Goal: Transaction & Acquisition: Download file/media

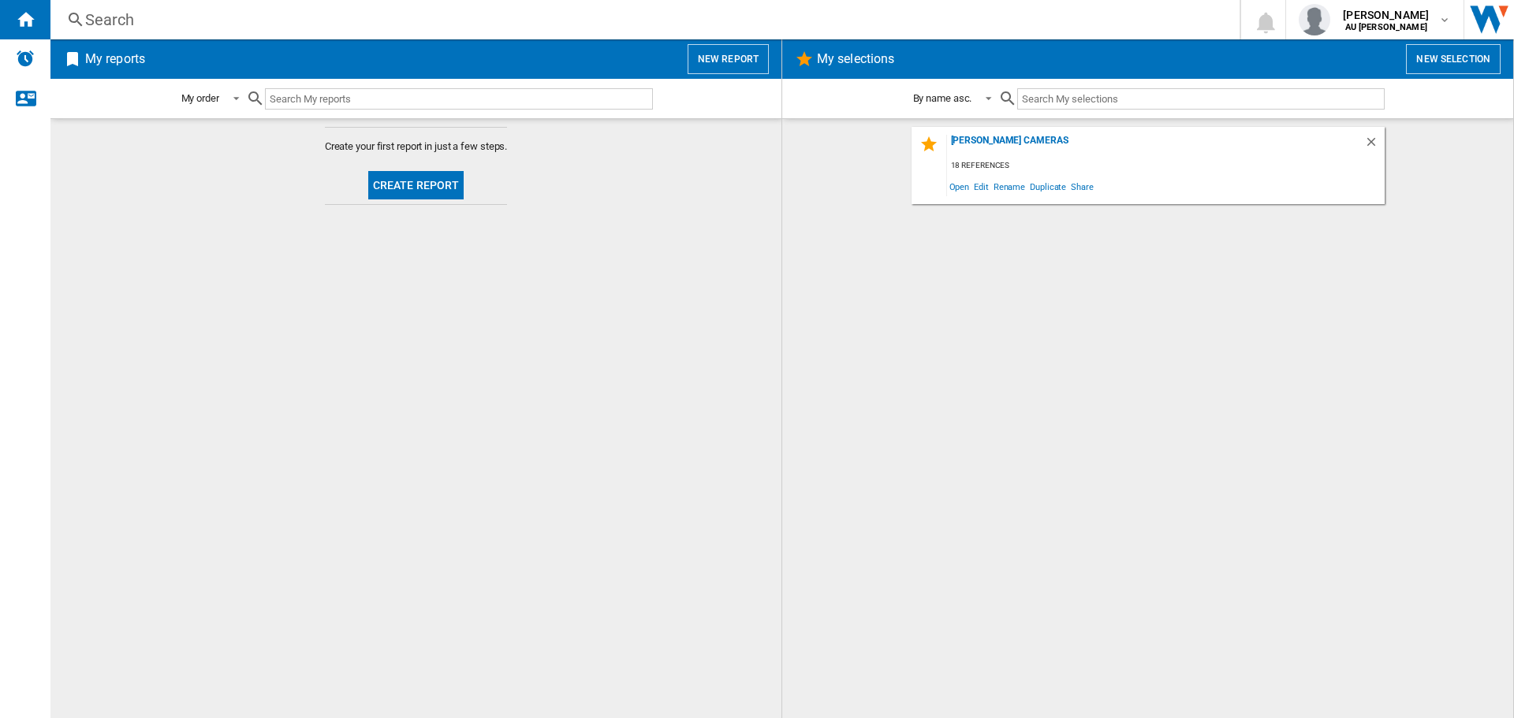
click at [405, 182] on button "Create report" at bounding box center [416, 185] width 96 height 28
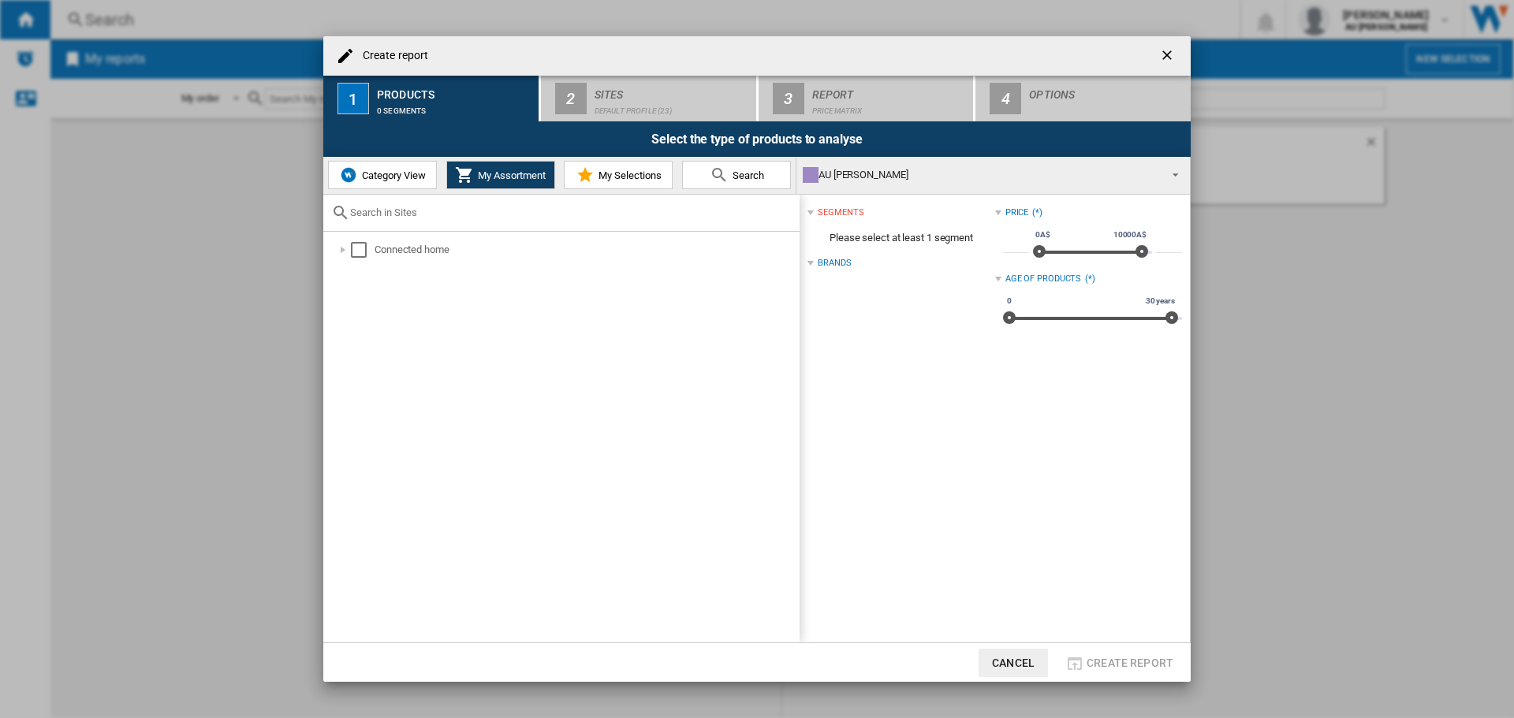
click at [487, 180] on span "My Assortment" at bounding box center [510, 176] width 72 height 12
click at [357, 250] on div "Select" at bounding box center [359, 250] width 16 height 16
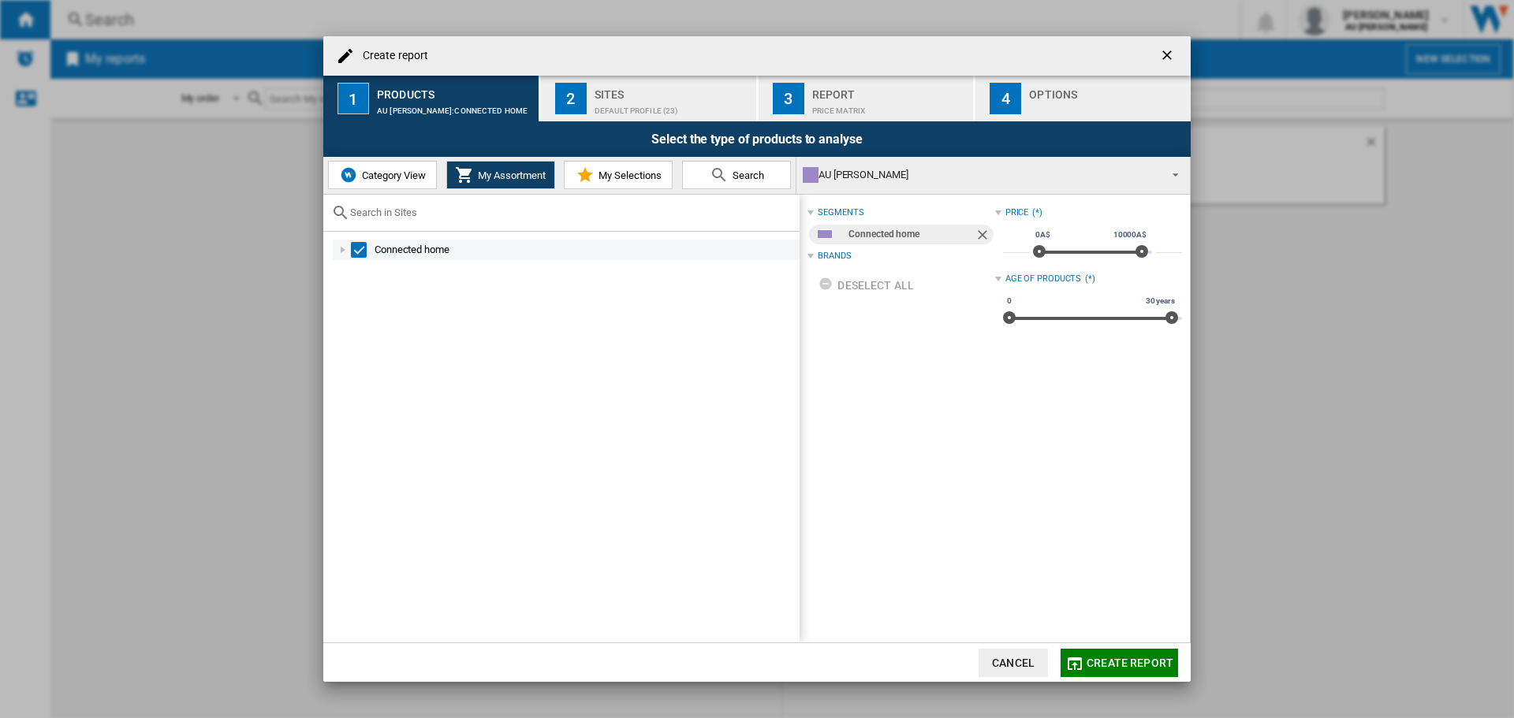
click at [345, 251] on div at bounding box center [343, 250] width 16 height 16
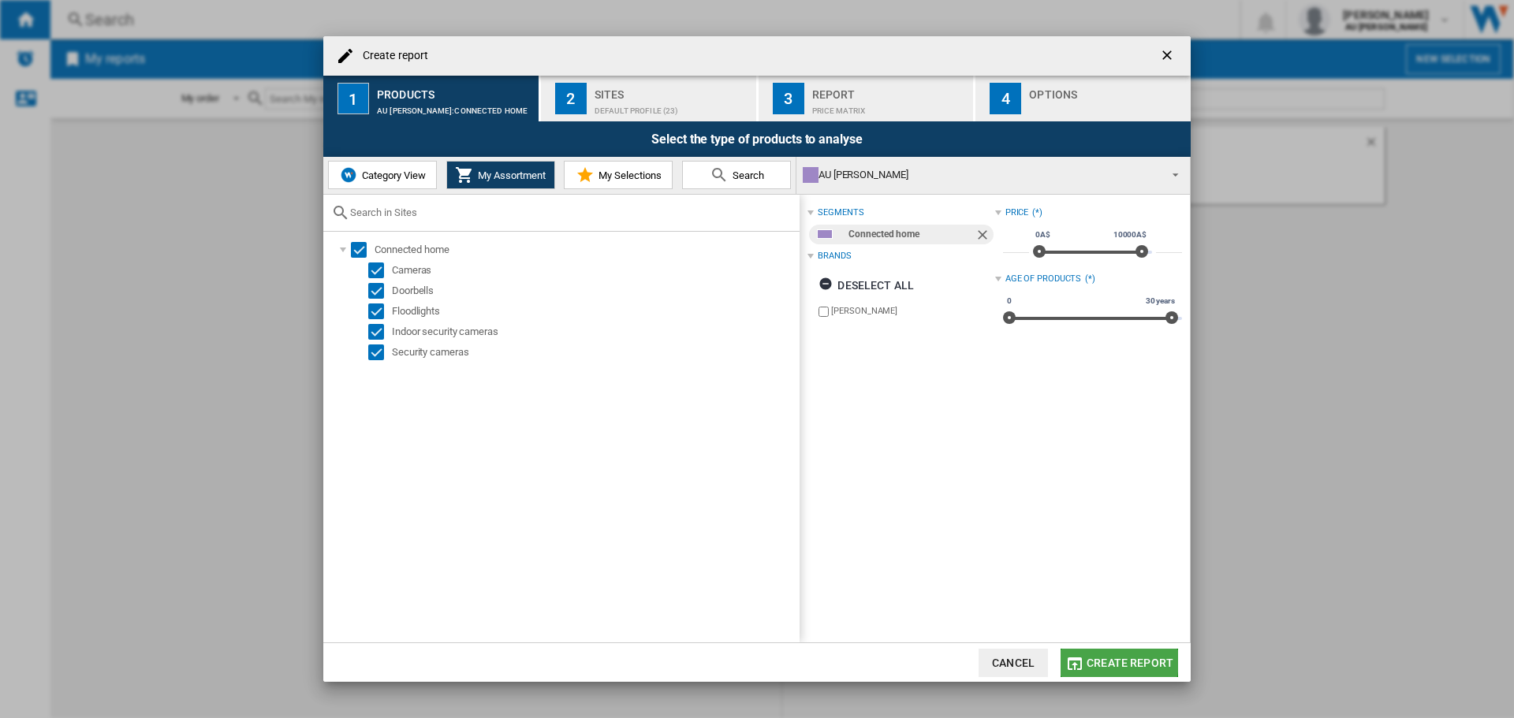
click at [1088, 661] on span "Create report" at bounding box center [1130, 663] width 87 height 13
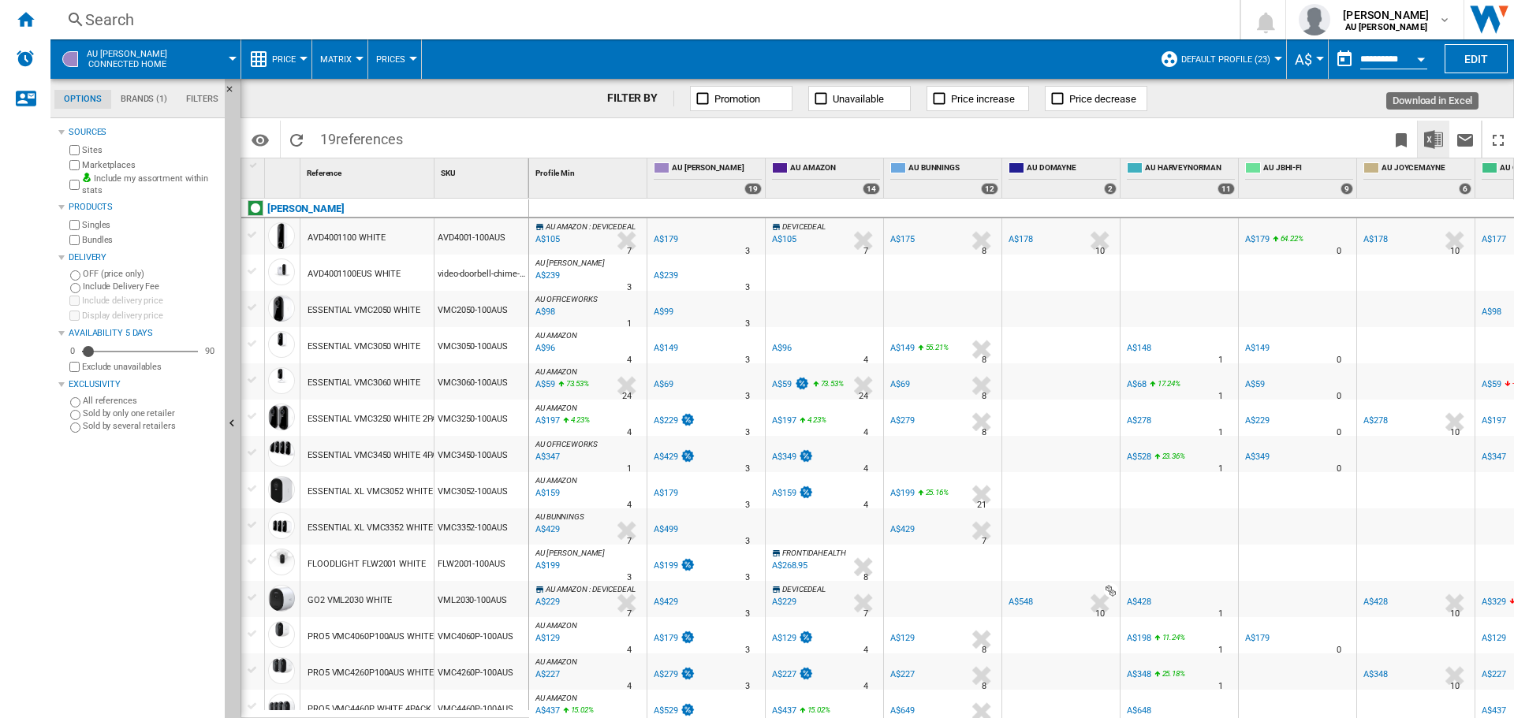
click at [1433, 144] on img "Download in Excel" at bounding box center [1433, 139] width 19 height 19
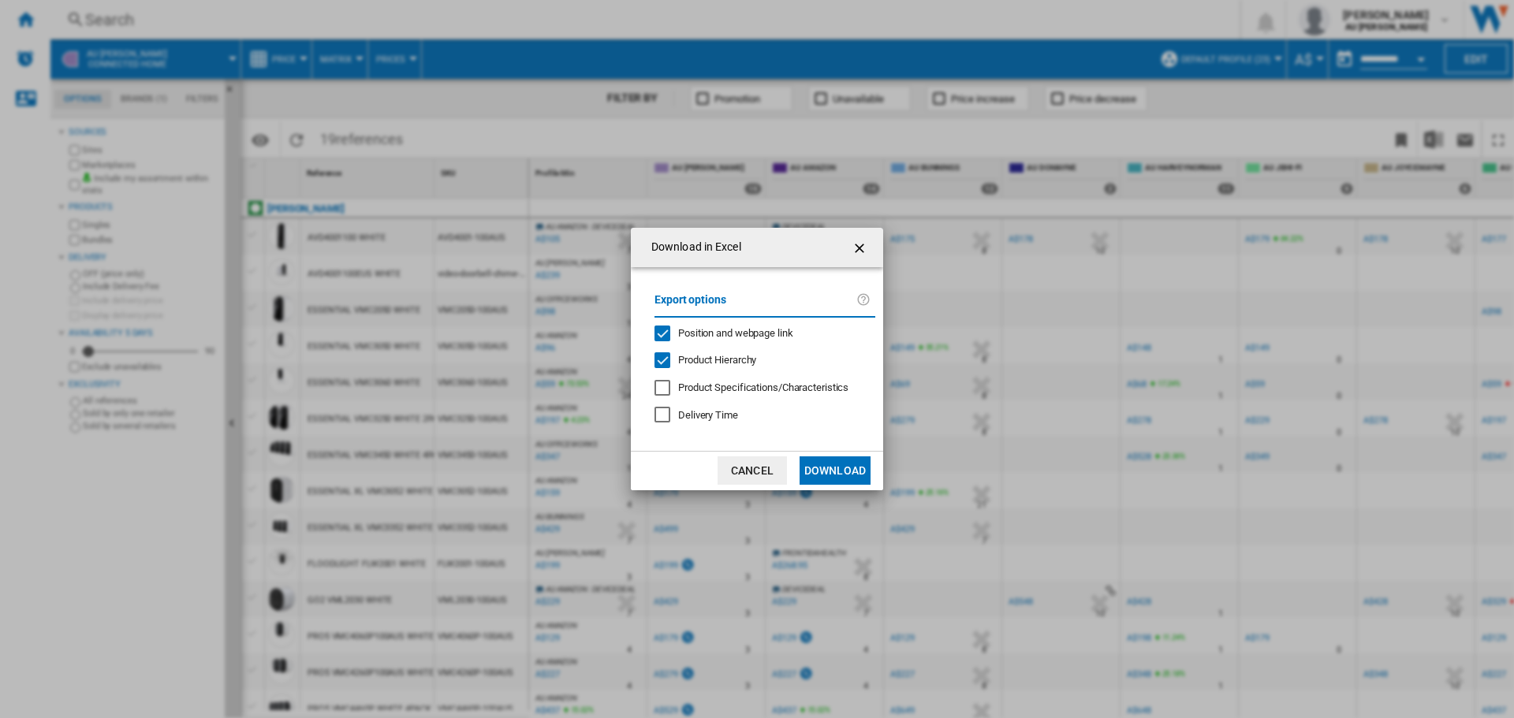
click at [837, 472] on button "Download" at bounding box center [835, 471] width 71 height 28
